Goal: Information Seeking & Learning: Learn about a topic

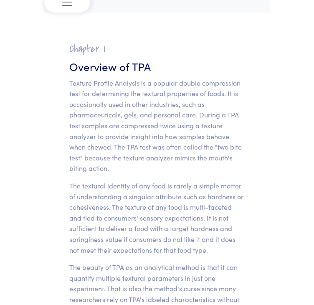
scroll to position [42, 0]
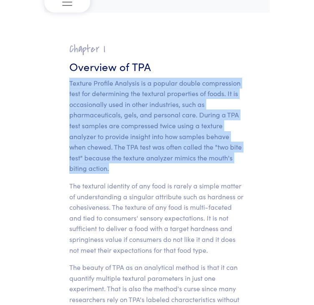
drag, startPoint x: 65, startPoint y: 82, endPoint x: 114, endPoint y: 168, distance: 98.4
click at [114, 168] on section "Chapter I Overview of TPA Texture Profile Analysis is a popular double compress…" at bounding box center [157, 297] width 216 height 529
copy p "Texture Profile Analysis is a popular double compression test for determining t…"
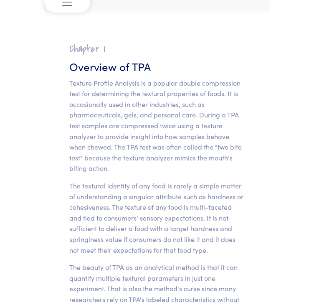
click at [189, 199] on p "The textural identity of any food is rarely a simple matter of understanding a …" at bounding box center [157, 218] width 176 height 75
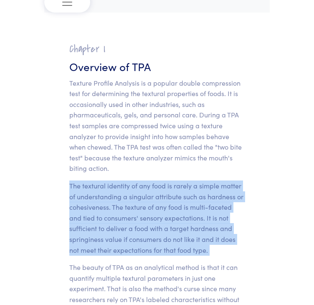
click at [189, 199] on p "The textural identity of any food is rarely a simple matter of understanding a …" at bounding box center [157, 218] width 176 height 75
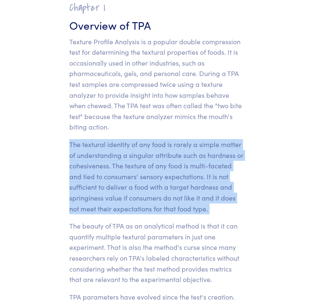
scroll to position [84, 0]
copy section "The textural identity of any food is rarely a simple matter of understanding a …"
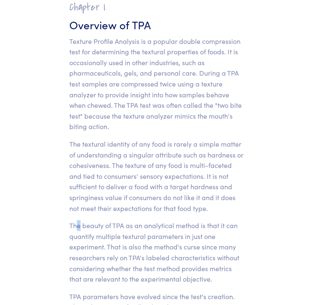
drag, startPoint x: 13, startPoint y: 211, endPoint x: 79, endPoint y: 223, distance: 66.2
click at [79, 223] on p "The beauty of TPA as an analytical method is that it can quantify multiple text…" at bounding box center [157, 252] width 176 height 64
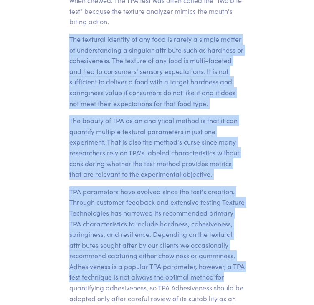
scroll to position [209, 0]
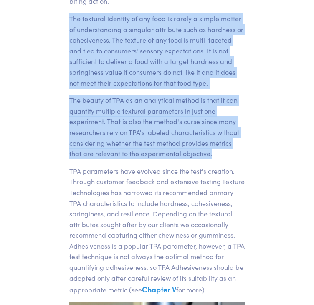
drag, startPoint x: 68, startPoint y: 144, endPoint x: 185, endPoint y: 148, distance: 117.1
click at [217, 157] on section "Chapter I Overview of TPA Texture Profile Analysis is a popular double compress…" at bounding box center [157, 129] width 216 height 529
copy section "The textural identity of any food is rarely a simple matter of understanding a …"
click at [119, 29] on p "The textural identity of any food is rarely a simple matter of understanding a …" at bounding box center [157, 50] width 176 height 75
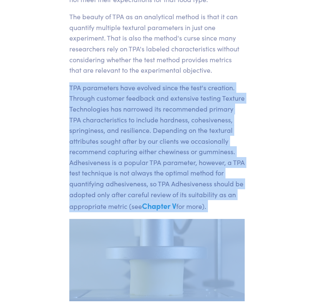
scroll to position [334, 0]
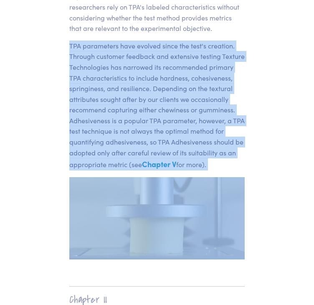
drag, startPoint x: 65, startPoint y: 171, endPoint x: 219, endPoint y: 163, distance: 154.4
click at [219, 163] on section "Chapter I Overview of TPA Texture Profile Analysis is a popular double compress…" at bounding box center [157, 4] width 216 height 529
copy p "TPA parameters have evolved since the test's creation. Through customer feedbac…"
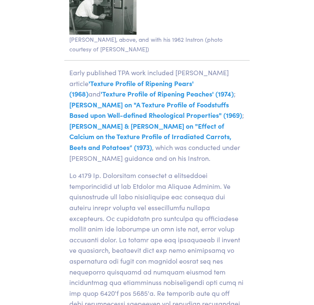
scroll to position [2424, 0]
